Goal: Navigation & Orientation: Go to known website

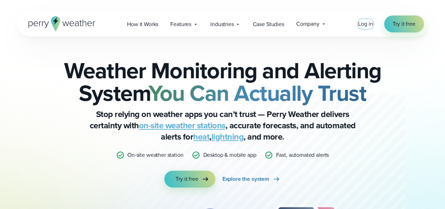
click at [363, 24] on span "Log in" at bounding box center [365, 24] width 15 height 8
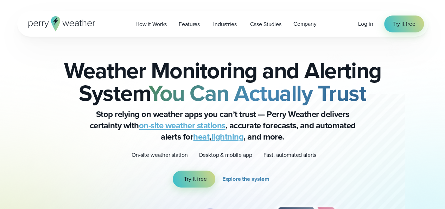
click at [360, 29] on div "Log in Try it free" at bounding box center [390, 23] width 65 height 17
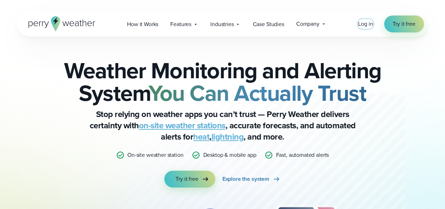
click at [362, 26] on span "Log in" at bounding box center [365, 24] width 15 height 8
